Goal: Answer question/provide support: Share knowledge or assist other users

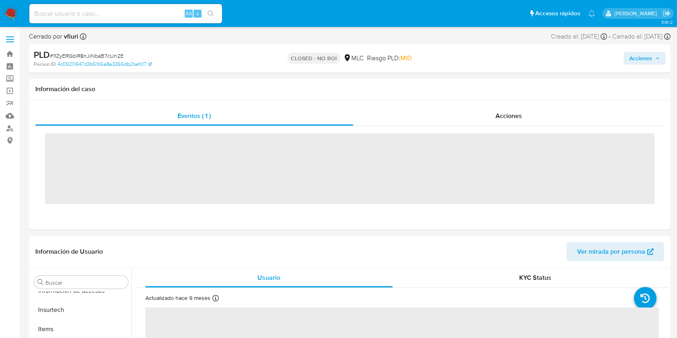
scroll to position [378, 0]
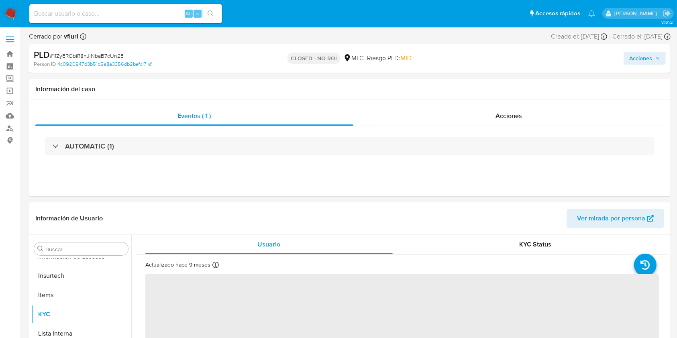
select select "10"
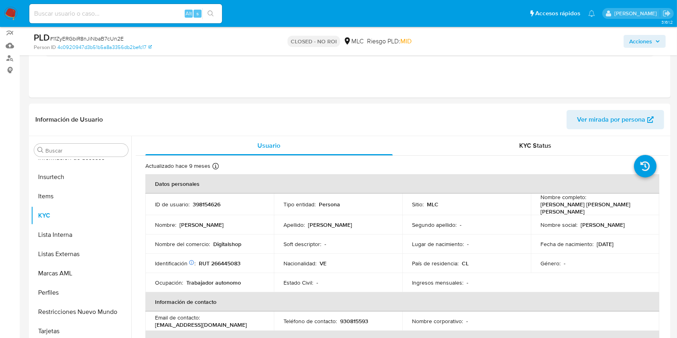
scroll to position [0, 0]
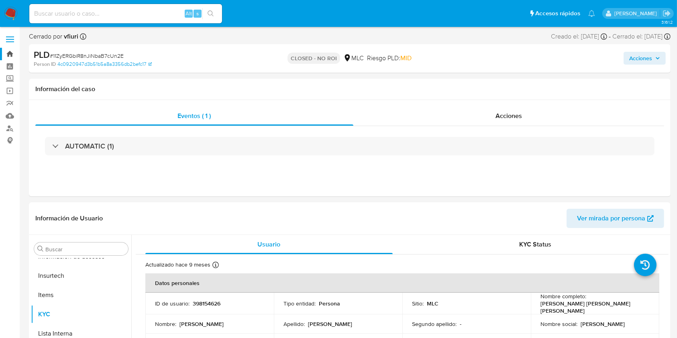
click at [5, 52] on link "Bandeja" at bounding box center [48, 54] width 96 height 12
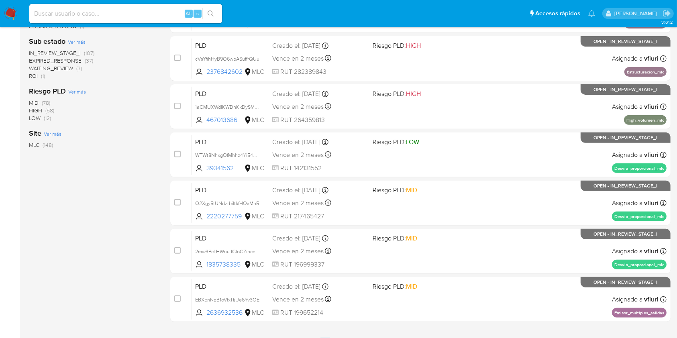
scroll to position [324, 0]
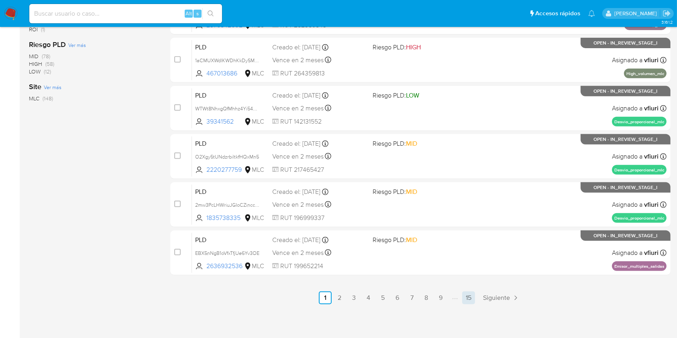
click at [464, 294] on link "15" at bounding box center [468, 297] width 13 height 13
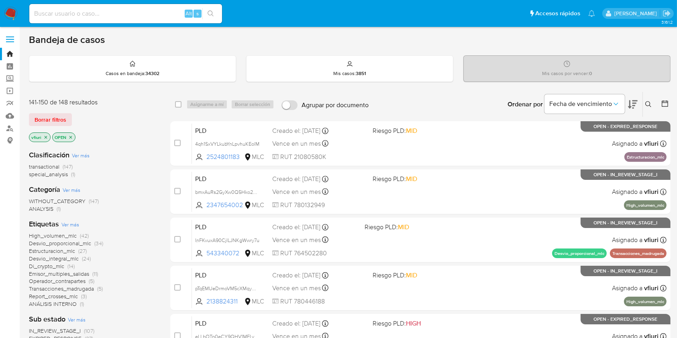
click at [650, 103] on icon at bounding box center [648, 104] width 6 height 6
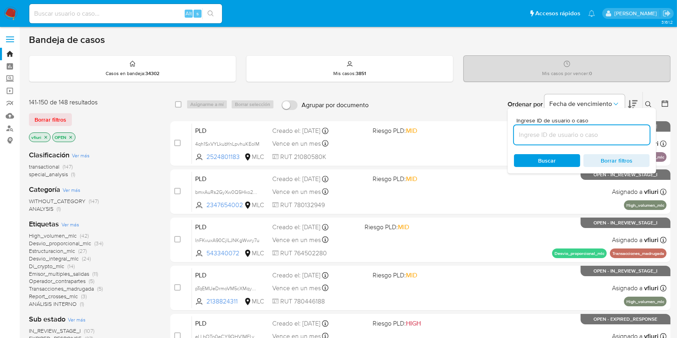
click at [600, 136] on input at bounding box center [582, 135] width 136 height 10
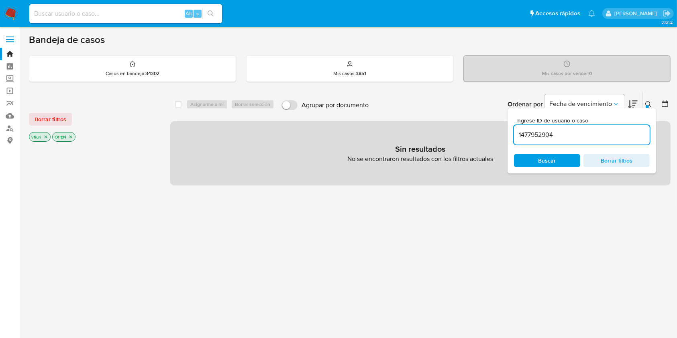
click at [600, 136] on input "1477952904" at bounding box center [582, 135] width 136 height 10
type input "1477952904"
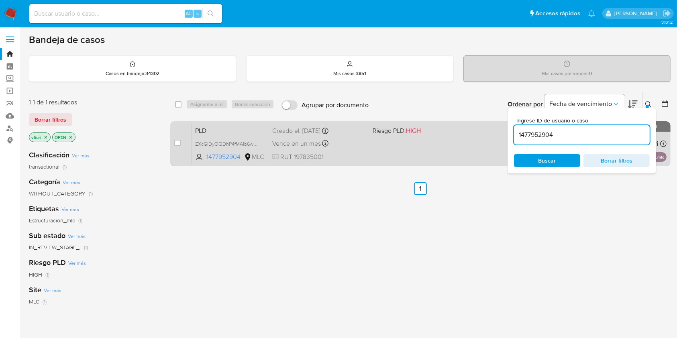
click at [438, 155] on div "PLD ZXcGIDyOQDhP4fMAIb6w4CAO 1477952904 MLC Riesgo PLD: HIGH Creado el: 12/08/2…" at bounding box center [429, 143] width 474 height 41
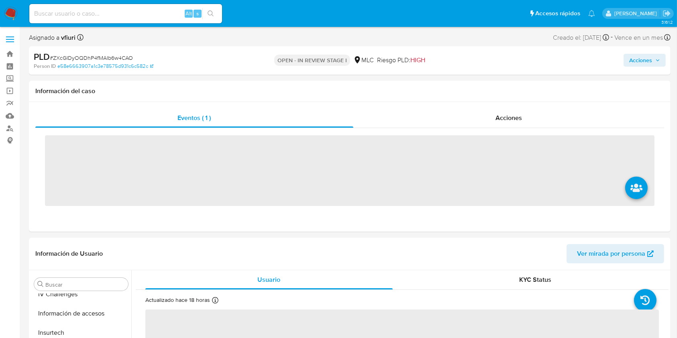
scroll to position [378, 0]
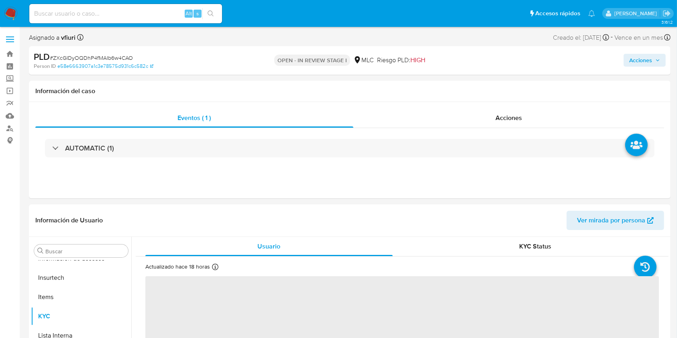
select select "10"
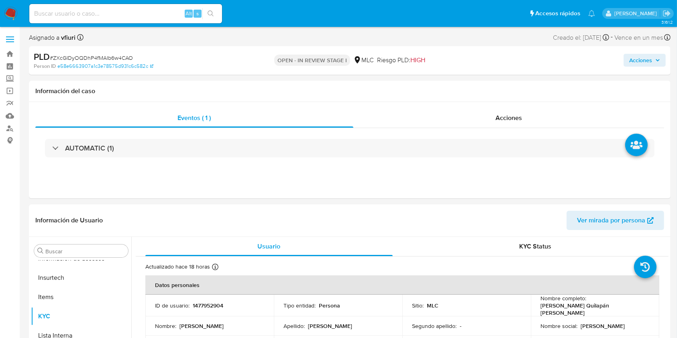
click at [94, 54] on span "# ZXcGIDyOQDhP4fMAIb6w4CAO" at bounding box center [91, 58] width 83 height 8
copy span "ZXcGIDyOQDhP4fMAIb6w4CAO"
click at [204, 305] on p "1477952904" at bounding box center [208, 305] width 31 height 7
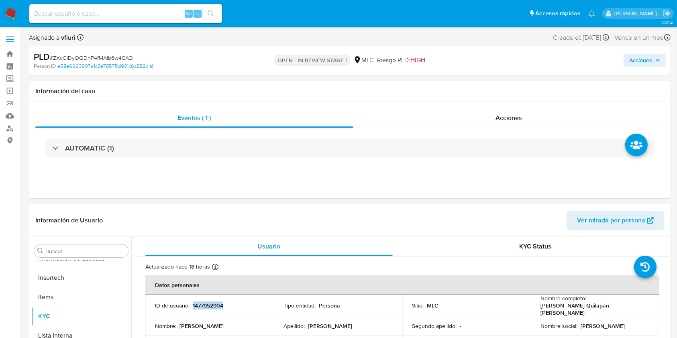
click at [204, 305] on p "1477952904" at bounding box center [208, 305] width 31 height 7
copy p "1477952904"
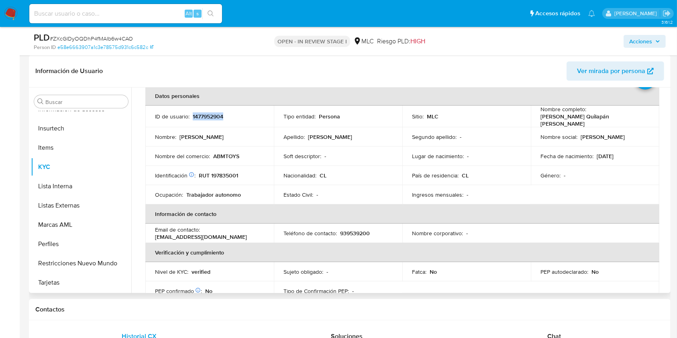
scroll to position [40, 0]
click at [529, 232] on table "Datos personales ID de usuario : 1477952904 Tipo entidad : Persona Sitio : MLC …" at bounding box center [402, 230] width 514 height 291
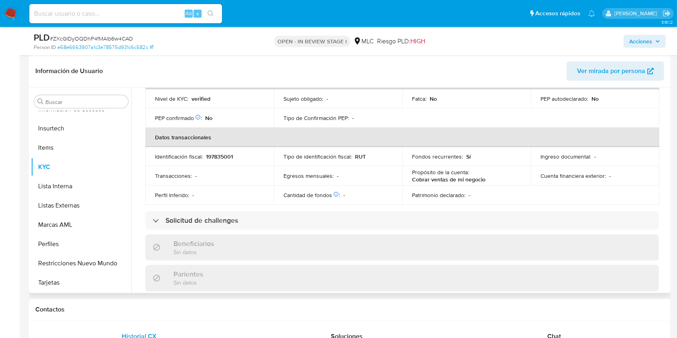
scroll to position [214, 0]
click at [639, 311] on h1 "Contactos" at bounding box center [349, 309] width 628 height 8
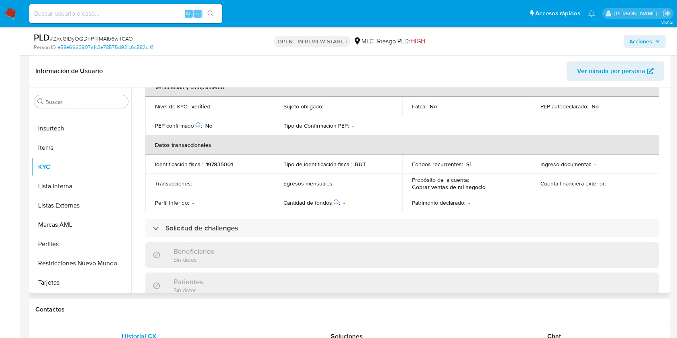
scroll to position [210, 0]
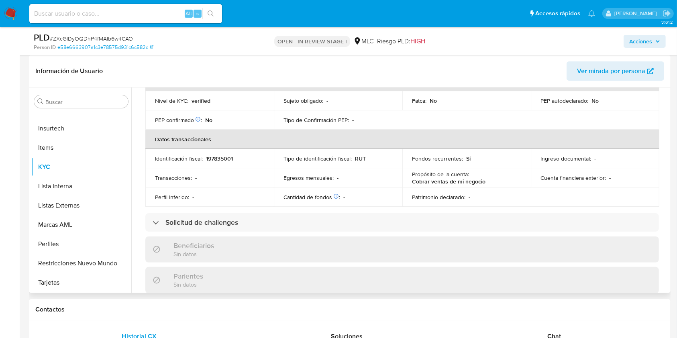
drag, startPoint x: 665, startPoint y: 196, endPoint x: 662, endPoint y: 161, distance: 35.4
click at [662, 161] on div "Actualizado hace 18 horas Creado: 11/09/2023 22:39:47 Actualizado: 02/10/2025 2…" at bounding box center [402, 212] width 533 height 631
drag, startPoint x: 665, startPoint y: 166, endPoint x: 666, endPoint y: 150, distance: 16.1
click at [666, 150] on div "Usuario KYC Status Actualizado hace 18 horas Creado: 11/09/2023 22:39:47 Actual…" at bounding box center [399, 189] width 537 height 205
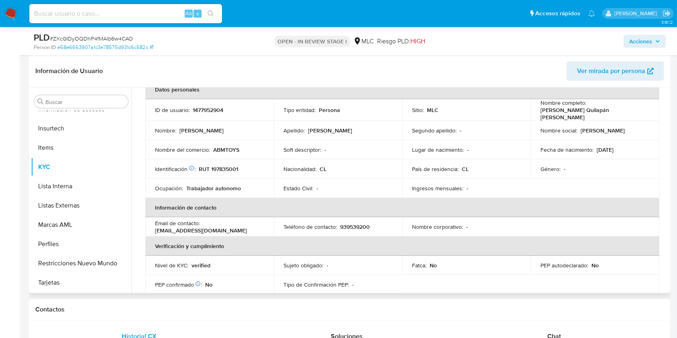
scroll to position [46, 0]
click at [228, 165] on p "RUT 197835001" at bounding box center [218, 168] width 39 height 7
copy p "197835001"
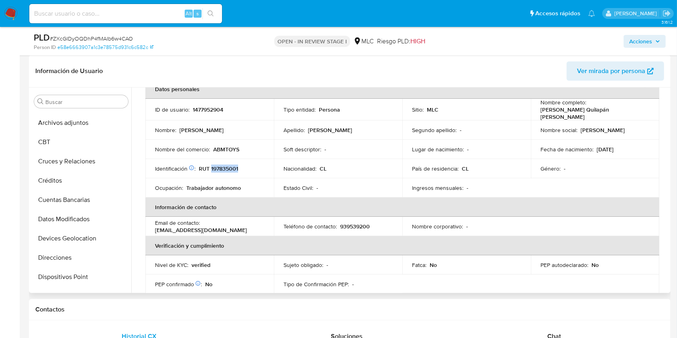
scroll to position [57, 0]
click at [96, 156] on button "Cruces y Relaciones" at bounding box center [78, 159] width 94 height 19
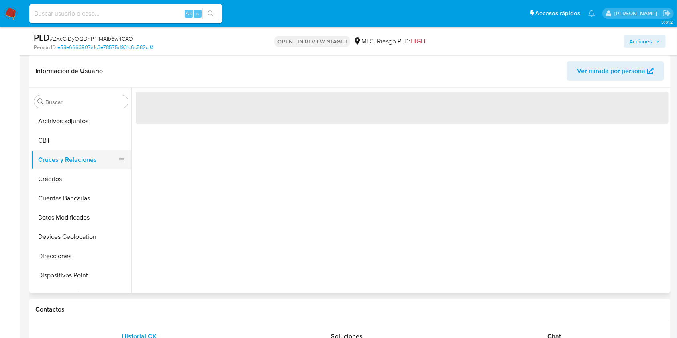
scroll to position [0, 0]
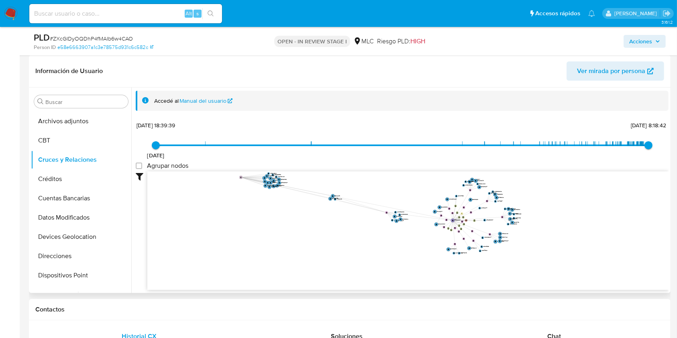
drag, startPoint x: 491, startPoint y: 250, endPoint x: 241, endPoint y: 177, distance: 261.1
click at [241, 177] on text "" at bounding box center [241, 178] width 2 height 2
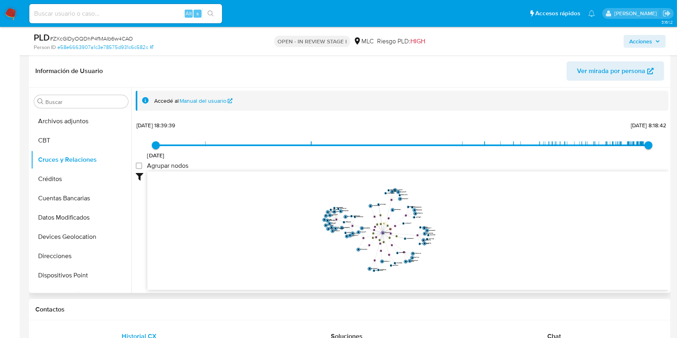
drag, startPoint x: 324, startPoint y: 218, endPoint x: 234, endPoint y: 230, distance: 90.8
click at [234, 230] on icon "device-65008d9dd3953489fba7f844  user-1477952904  1477952904 device-6637e22db…" at bounding box center [407, 229] width 521 height 116
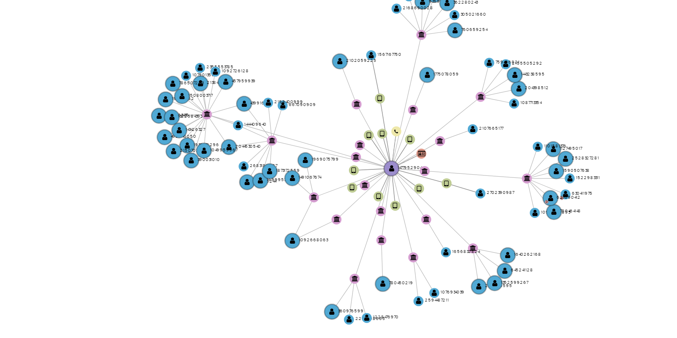
scroll to position [178, 0]
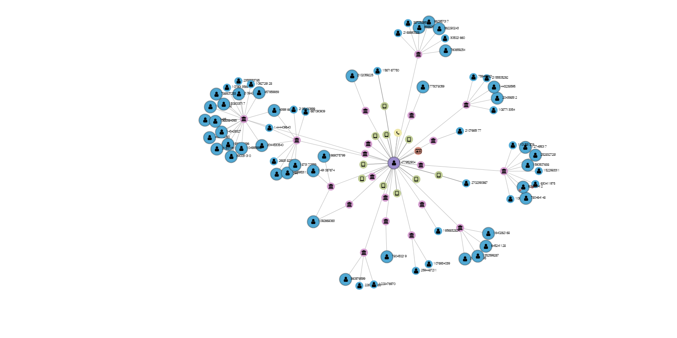
drag, startPoint x: 444, startPoint y: 146, endPoint x: 433, endPoint y: 147, distance: 10.9
click at [433, 147] on icon "device-65008d9dd3953489fba7f844  user-1477952904  1477952904 device-6637e22db…" at bounding box center [407, 165] width 521 height 116
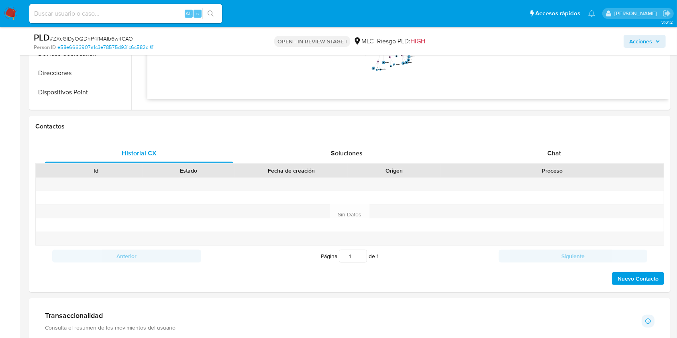
scroll to position [307, 0]
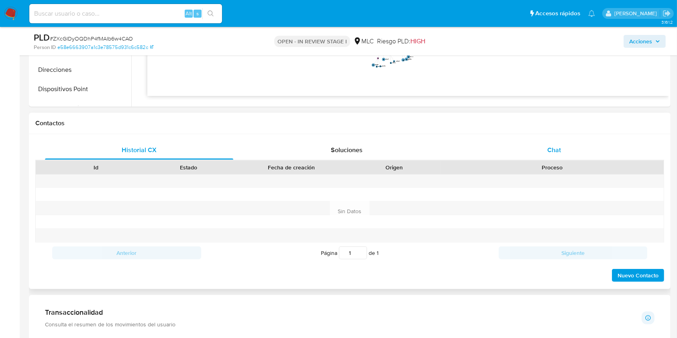
click at [553, 146] on span "Chat" at bounding box center [554, 149] width 14 height 9
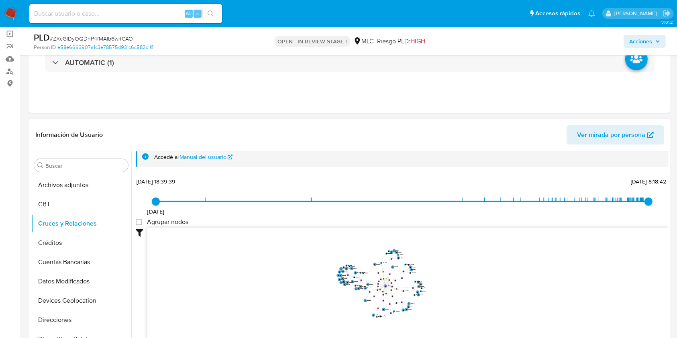
scroll to position [59, 0]
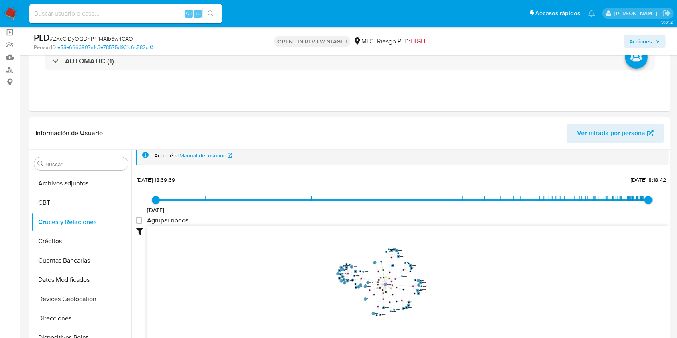
click at [356, 21] on ul "Pausado Ver notificaciones Alt s Accesos rápidos Presiona las siguientes teclas…" at bounding box center [312, 13] width 574 height 20
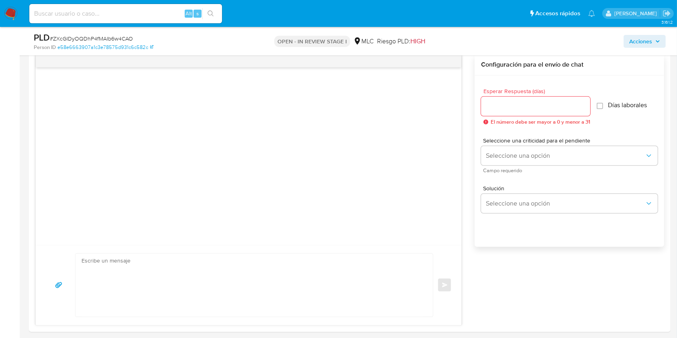
scroll to position [428, 0]
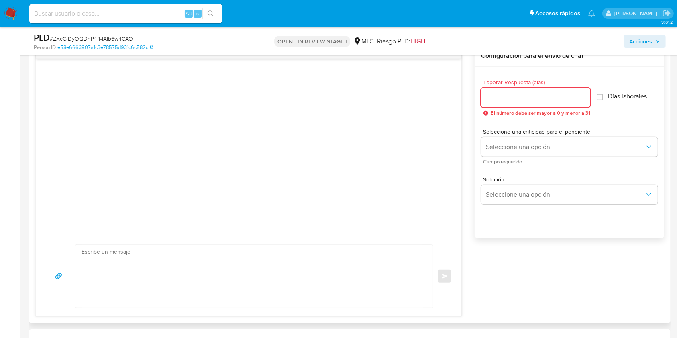
click at [519, 95] on input "Esperar Respuesta (días)" at bounding box center [535, 97] width 109 height 10
type input "3"
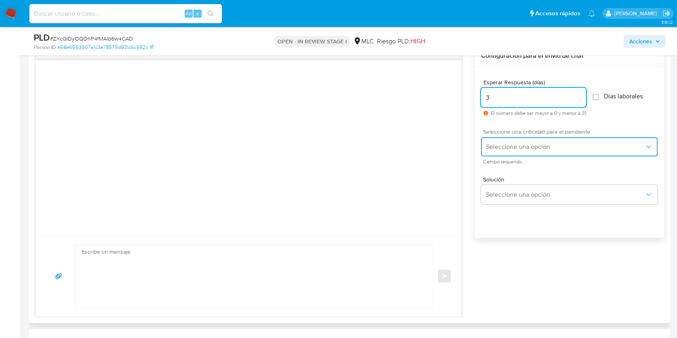
click at [501, 144] on span "Seleccione una opción" at bounding box center [565, 147] width 159 height 8
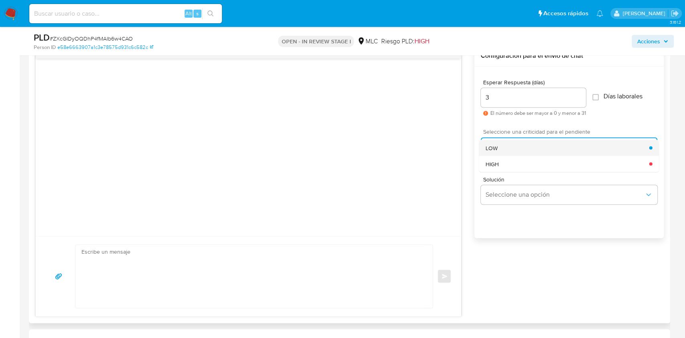
click at [503, 153] on div "LOW" at bounding box center [568, 148] width 164 height 16
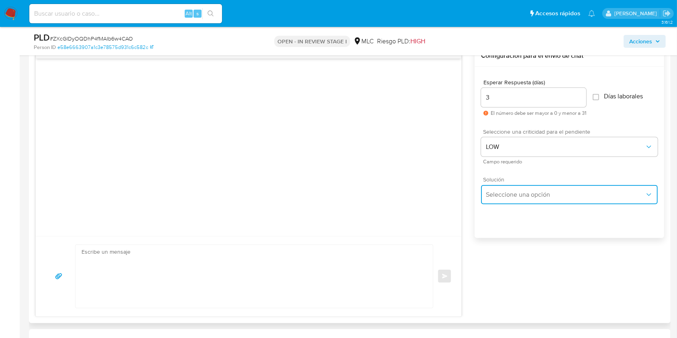
click at [495, 200] on button "Seleccione una opción" at bounding box center [569, 194] width 177 height 19
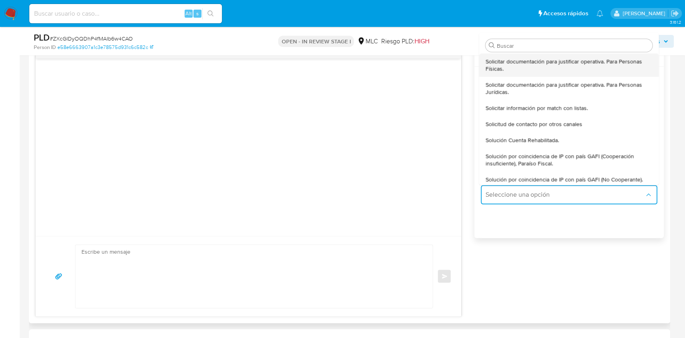
click at [521, 60] on span "Solicitar documentación para justificar operativa. Para Personas Físicas." at bounding box center [569, 65] width 167 height 14
type textarea "Lore ,Ip dolorsitame cons adi el seddoe tem incididunt utla etd magnaaliquae ad…"
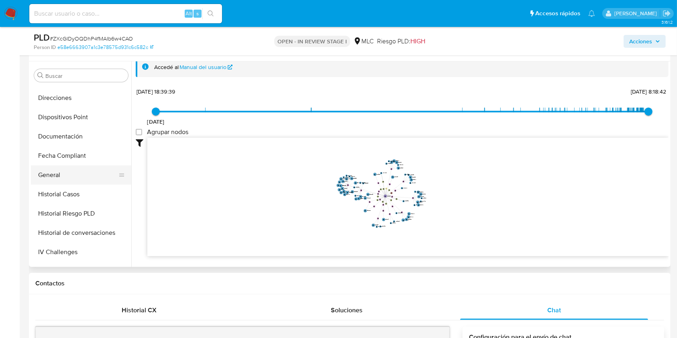
scroll to position [187, 0]
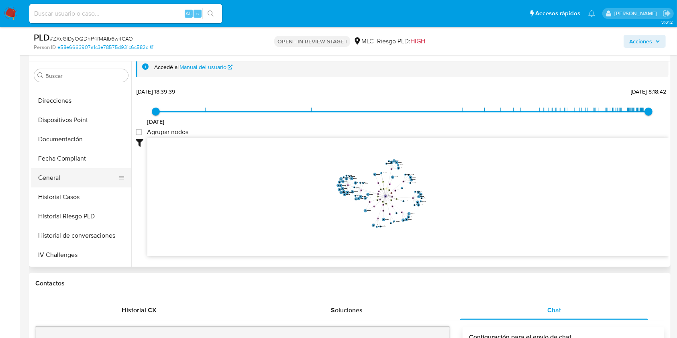
click at [84, 173] on button "General" at bounding box center [78, 177] width 94 height 19
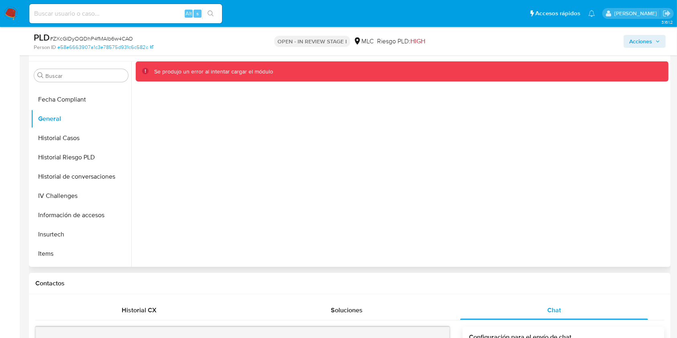
scroll to position [243, 0]
drag, startPoint x: 128, startPoint y: 203, endPoint x: 128, endPoint y: 219, distance: 16.5
click at [128, 219] on ul "Anticipos de dinero Aprobadores Aprobados Archivos adjuntos CBT Cruces y Relaci…" at bounding box center [81, 175] width 100 height 181
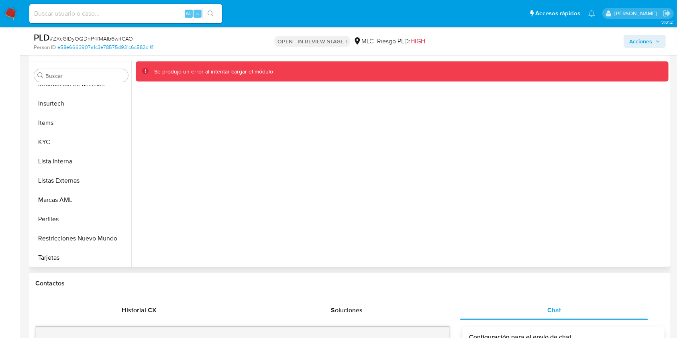
scroll to position [378, 0]
click at [71, 132] on button "KYC" at bounding box center [78, 140] width 94 height 19
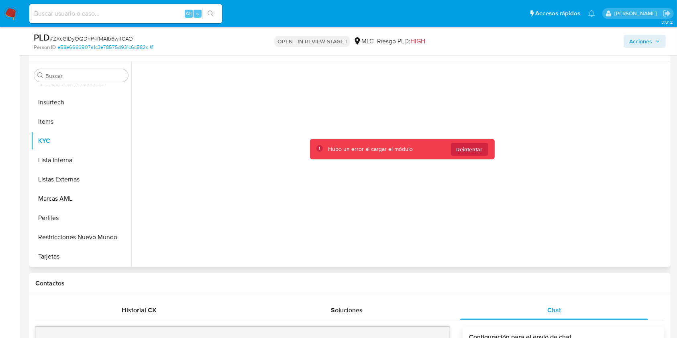
click at [467, 159] on div at bounding box center [402, 161] width 533 height 201
click at [469, 144] on span "Reintentar" at bounding box center [469, 149] width 26 height 13
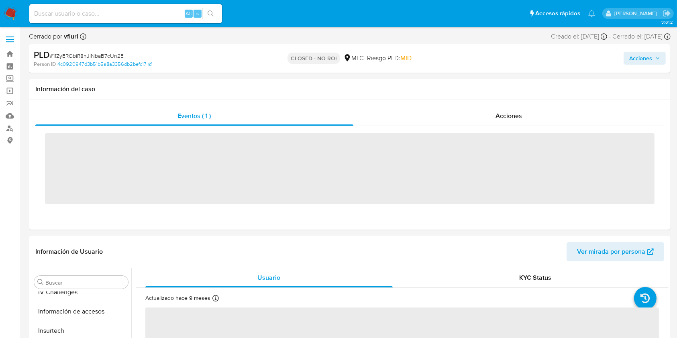
scroll to position [378, 0]
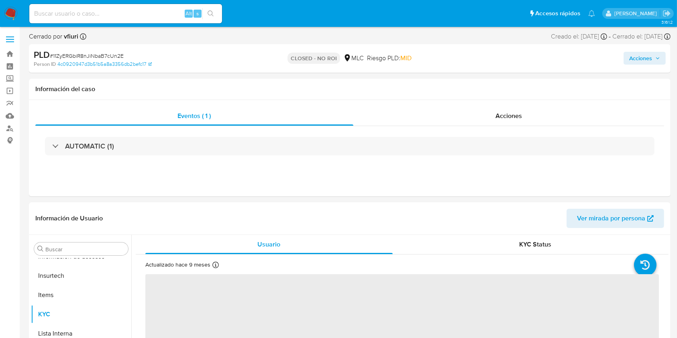
select select "10"
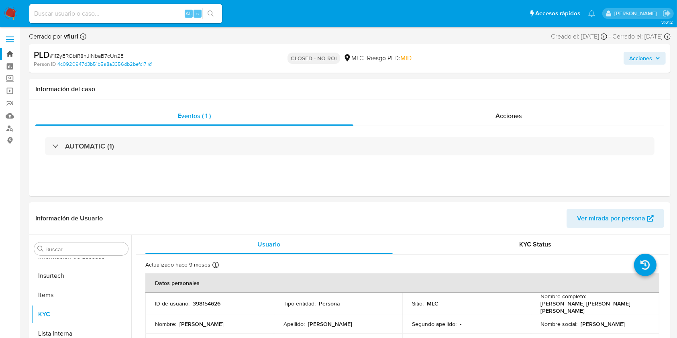
click at [9, 53] on link "Bandeja" at bounding box center [48, 54] width 96 height 12
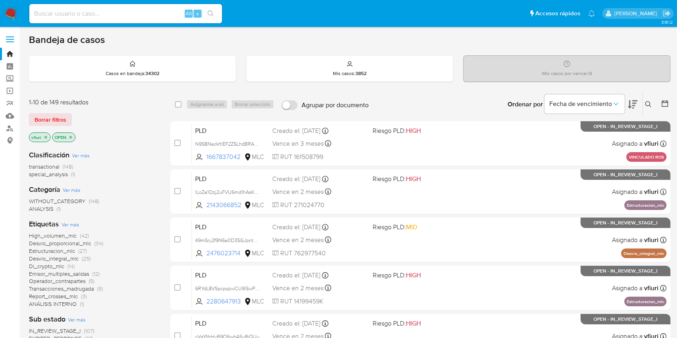
click at [646, 104] on icon at bounding box center [648, 104] width 6 height 6
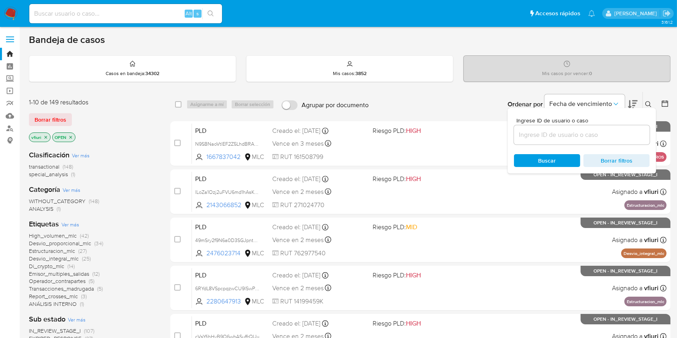
click at [601, 140] on div at bounding box center [582, 134] width 136 height 19
click at [602, 134] on input at bounding box center [582, 135] width 136 height 10
paste input "1477952904"
type input "1477952904"
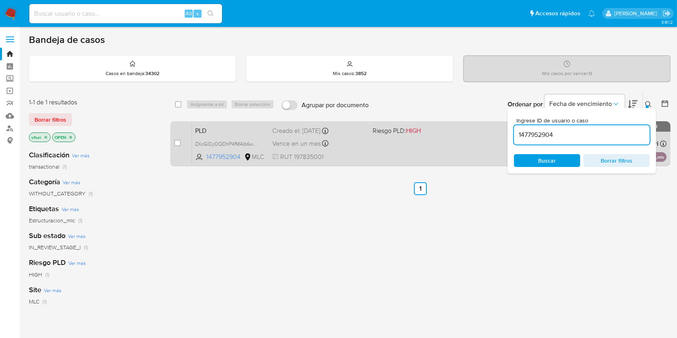
click at [358, 138] on div "Vence en un mes Vence el 10/11/2025 06:07:06" at bounding box center [319, 143] width 94 height 11
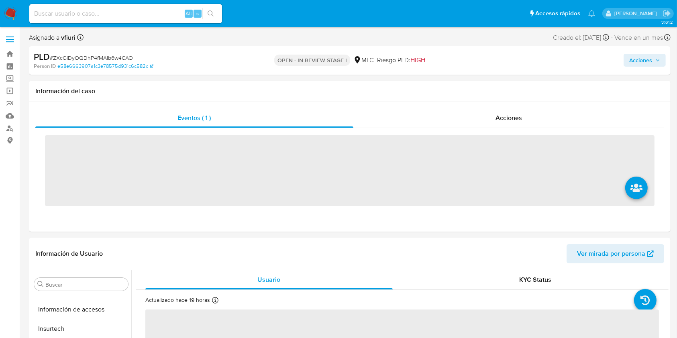
scroll to position [378, 0]
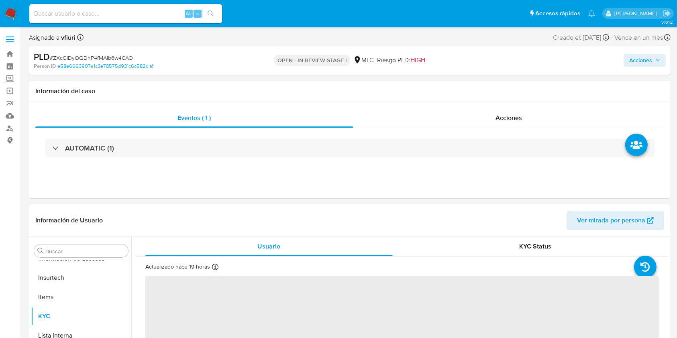
select select "10"
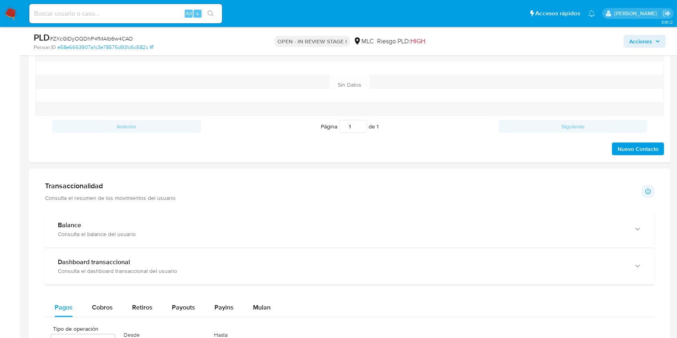
scroll to position [337, 0]
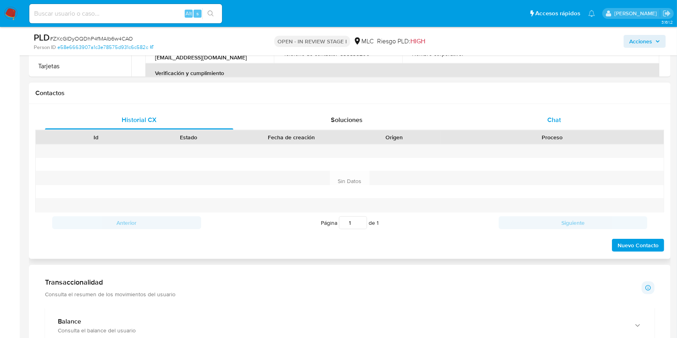
click at [547, 114] on div "Chat" at bounding box center [554, 119] width 188 height 19
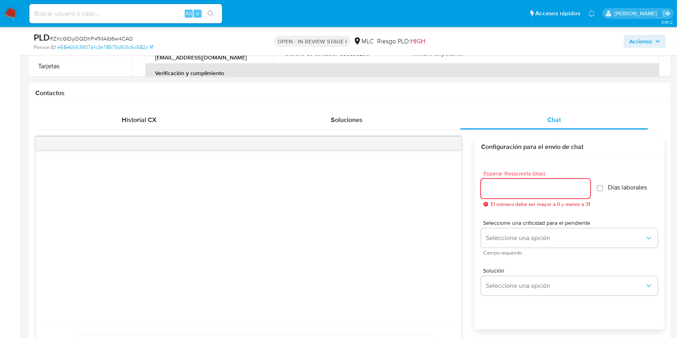
click at [553, 191] on input "Esperar Respuesta (días)" at bounding box center [535, 188] width 109 height 10
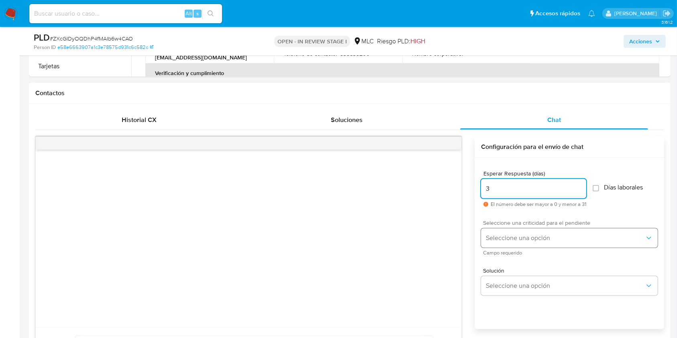
type input "3"
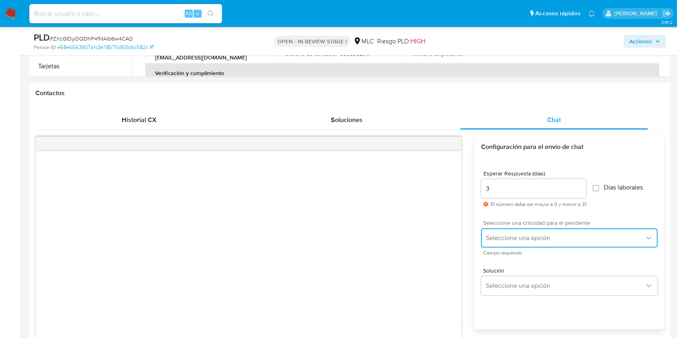
click at [537, 241] on span "Seleccione una opción" at bounding box center [565, 238] width 159 height 8
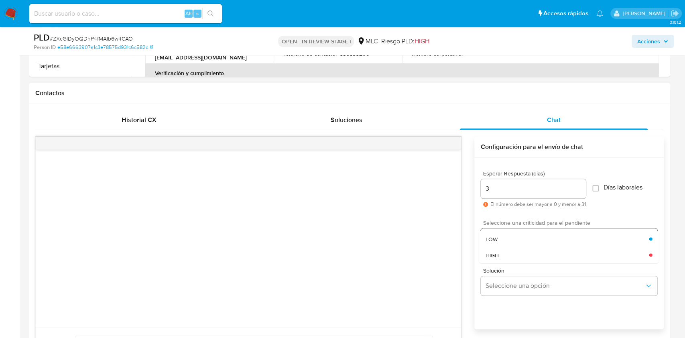
click at [537, 241] on div "LOW" at bounding box center [568, 239] width 164 height 16
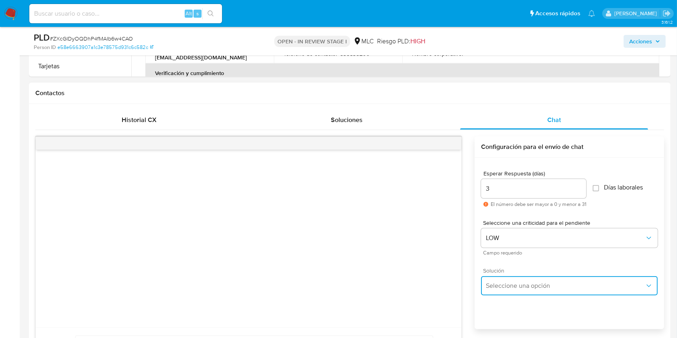
click at [523, 284] on span "Seleccione una opción" at bounding box center [565, 286] width 159 height 8
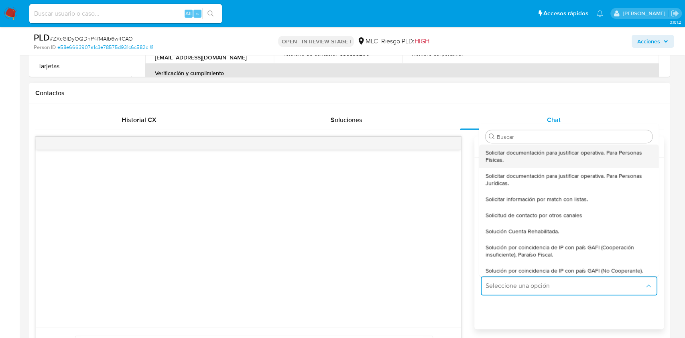
click at [531, 156] on span "Solicitar documentación para justificar operativa. Para Personas Físicas." at bounding box center [569, 156] width 167 height 14
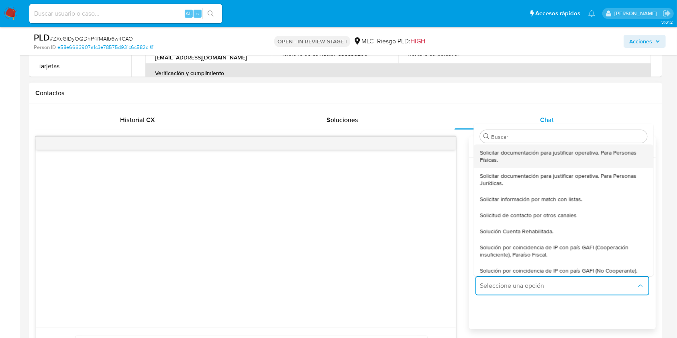
type textarea "Lore ,Ip dolorsitame cons adi el seddoe tem incididunt utla etd magnaaliquae ad…"
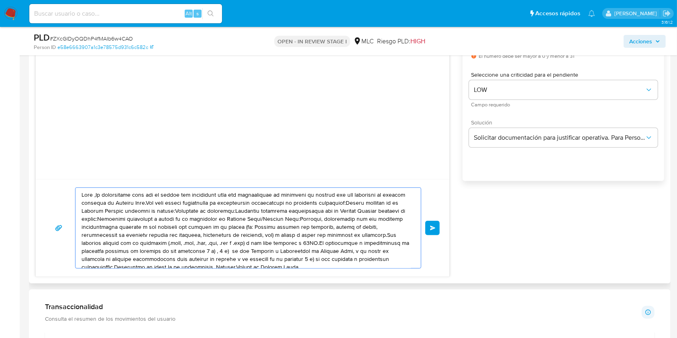
scroll to position [2, 0]
drag, startPoint x: 407, startPoint y: 228, endPoint x: 409, endPoint y: 243, distance: 15.3
click at [409, 243] on textarea at bounding box center [245, 228] width 329 height 80
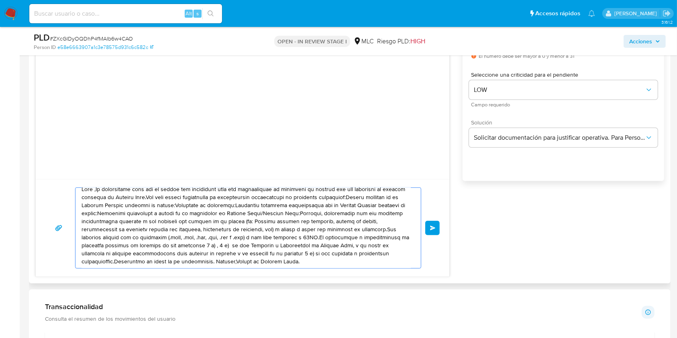
click at [327, 263] on textarea at bounding box center [245, 228] width 329 height 80
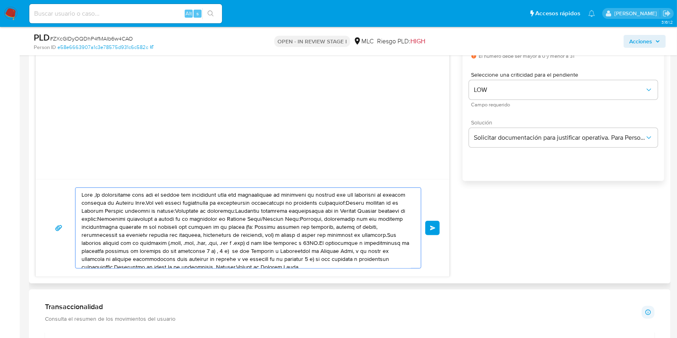
drag, startPoint x: 340, startPoint y: 261, endPoint x: 39, endPoint y: 170, distance: 315.3
click at [39, 170] on div "Enviar" at bounding box center [242, 132] width 414 height 289
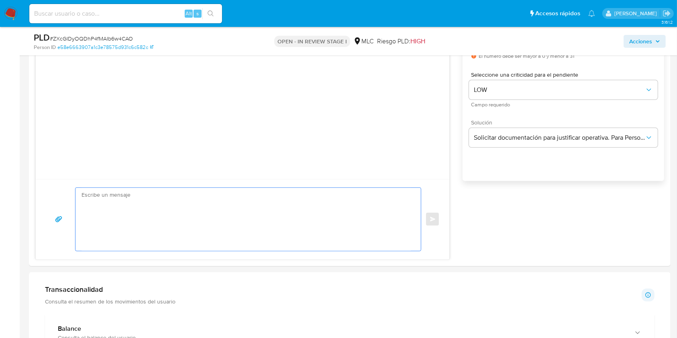
paste textarea "Lore IPS, Do sitametcons adipi el Seddoe te Incidid Utla etdo magnaaliq eni adm…"
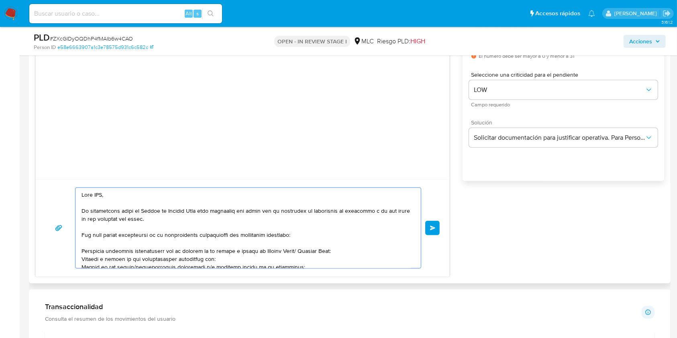
click at [101, 193] on textarea at bounding box center [245, 228] width 329 height 80
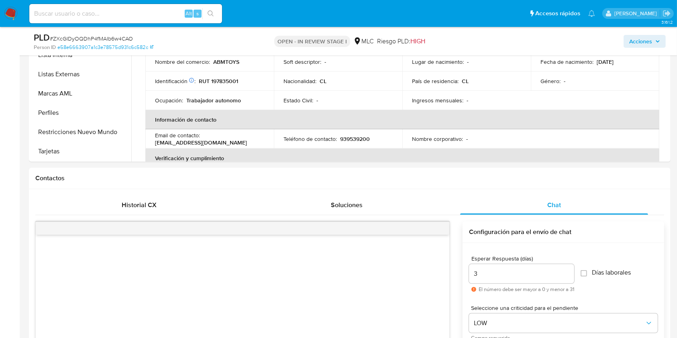
scroll to position [207, 0]
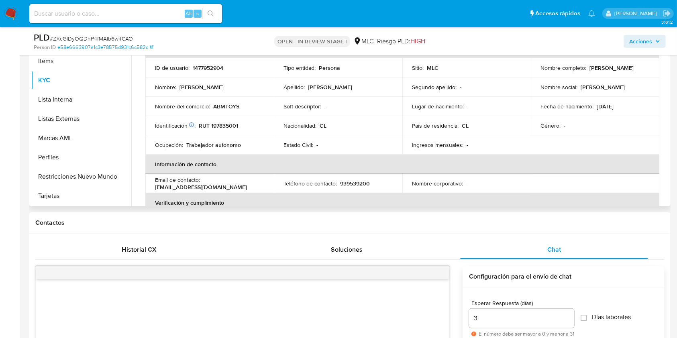
click at [589, 70] on p "[PERSON_NAME]" at bounding box center [611, 67] width 44 height 7
copy p "[PERSON_NAME]"
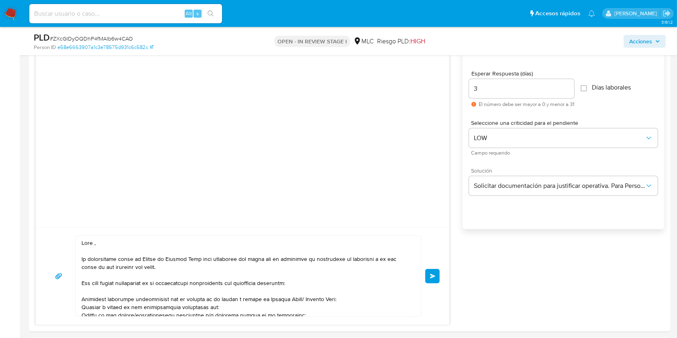
scroll to position [448, 0]
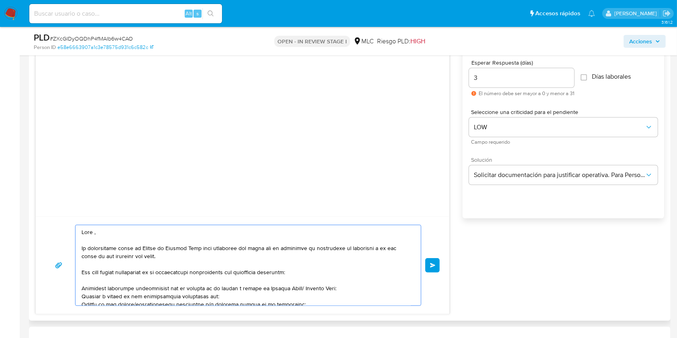
click at [94, 231] on textarea at bounding box center [245, 265] width 329 height 80
paste textarea "[PERSON_NAME]"
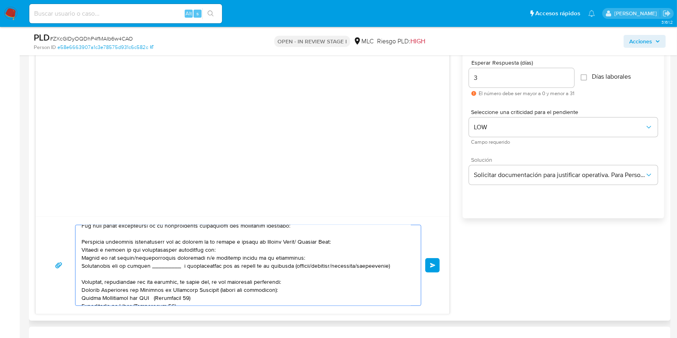
scroll to position [49, 0]
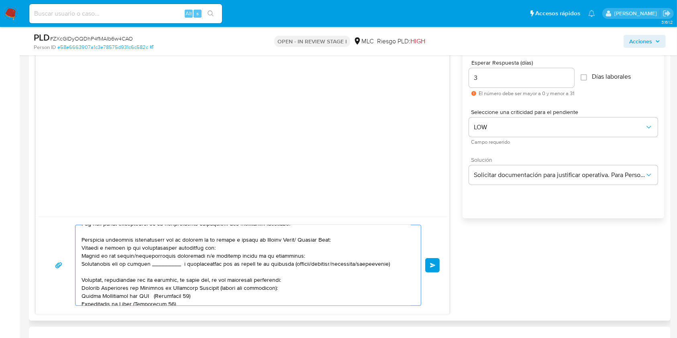
drag, startPoint x: 296, startPoint y: 239, endPoint x: 259, endPoint y: 239, distance: 37.3
click at [259, 239] on textarea at bounding box center [245, 265] width 329 height 80
click at [205, 256] on textarea at bounding box center [245, 265] width 329 height 80
drag, startPoint x: 398, startPoint y: 270, endPoint x: 77, endPoint y: 262, distance: 321.6
click at [77, 262] on div at bounding box center [245, 265] width 341 height 80
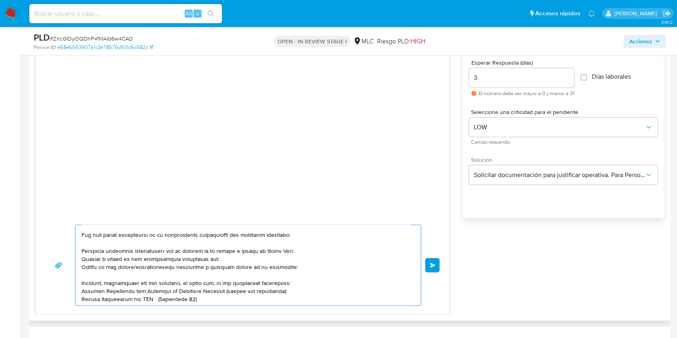
scroll to position [33, 0]
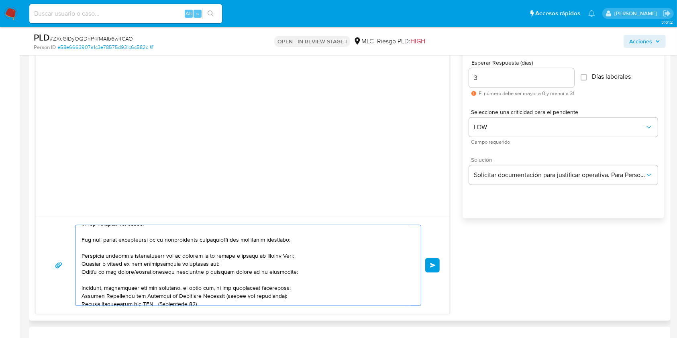
drag, startPoint x: 215, startPoint y: 265, endPoint x: 79, endPoint y: 262, distance: 136.1
click at [79, 262] on div at bounding box center [245, 265] width 341 height 80
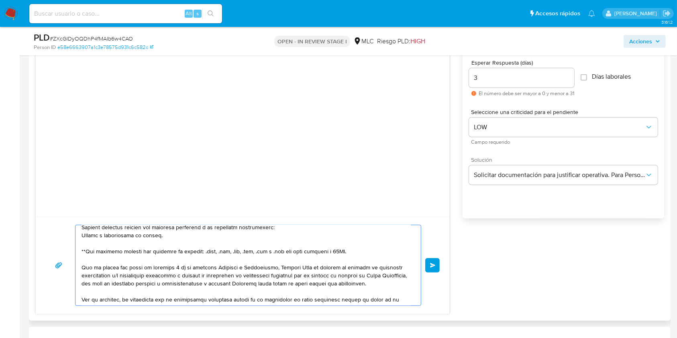
scroll to position [188, 0]
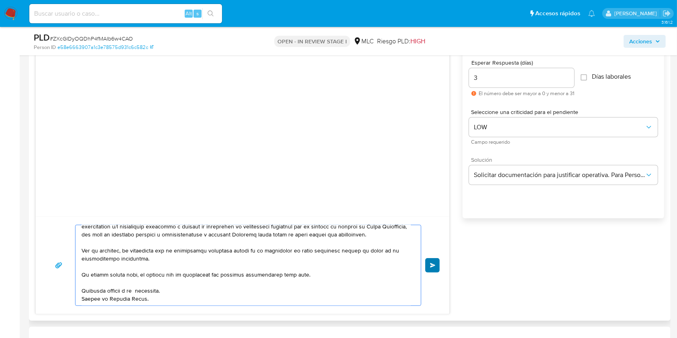
type textarea "Lore Ipsumdolo , Si ametconsect adipi el Seddoe te Incidid Utla etdo magnaaliq …"
click at [436, 262] on button "Enviar" at bounding box center [432, 265] width 14 height 14
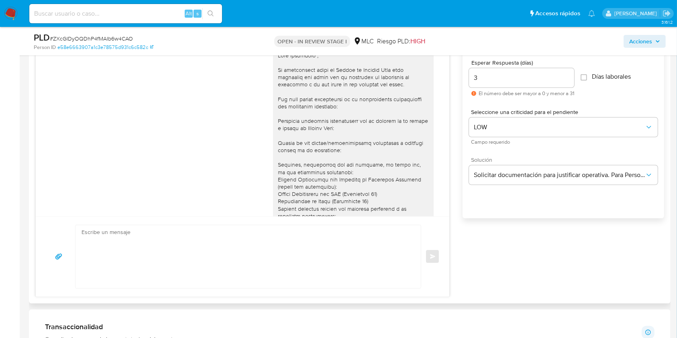
scroll to position [183, 0]
